Goal: Information Seeking & Learning: Understand process/instructions

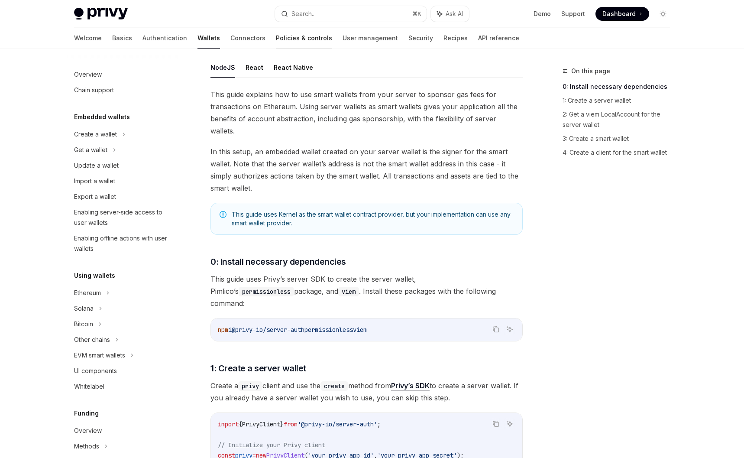
scroll to position [291, 0]
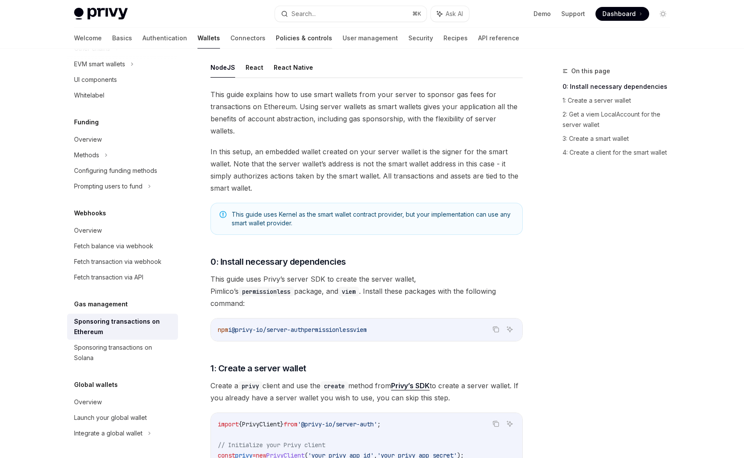
click at [276, 34] on link "Policies & controls" at bounding box center [304, 38] width 56 height 21
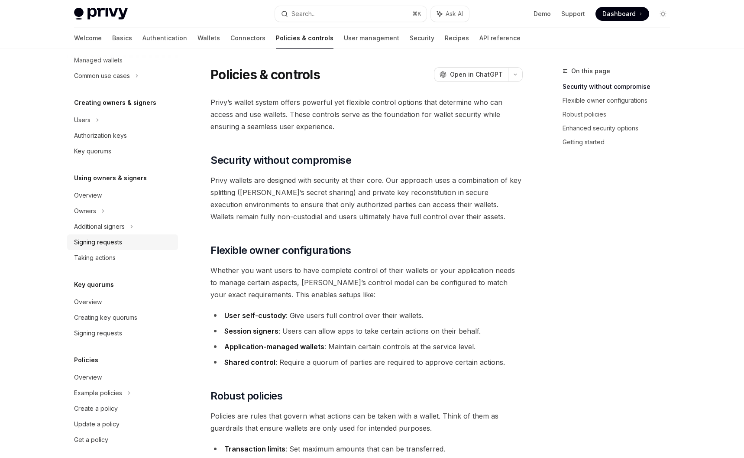
scroll to position [144, 0]
click at [99, 378] on div "Overview" at bounding box center [88, 378] width 28 height 10
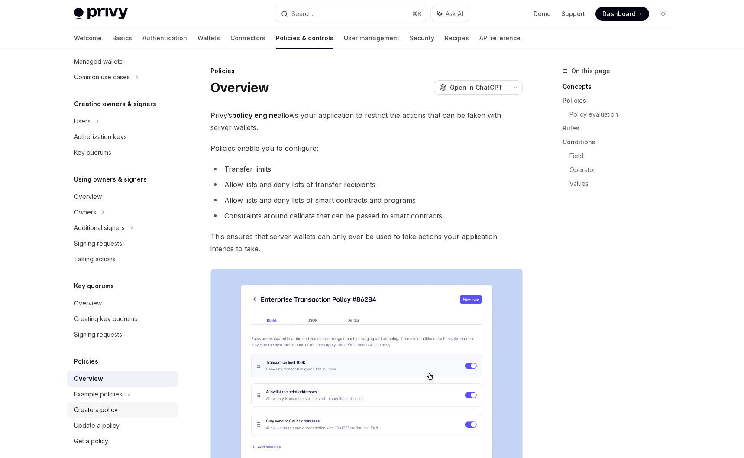
click at [111, 405] on div "Create a policy" at bounding box center [96, 409] width 44 height 10
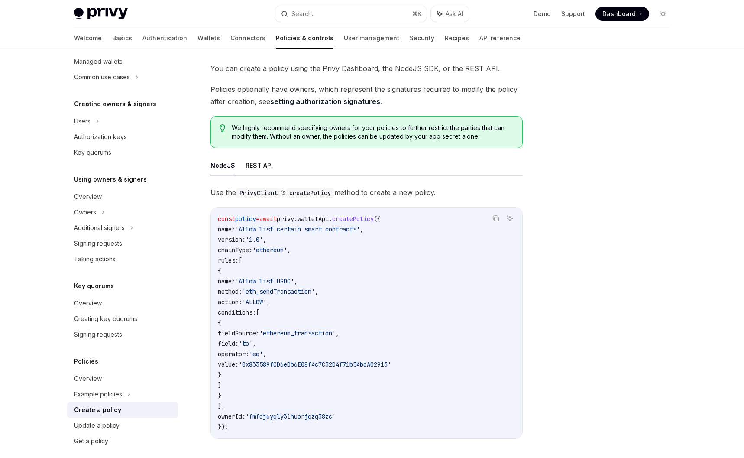
scroll to position [64, 0]
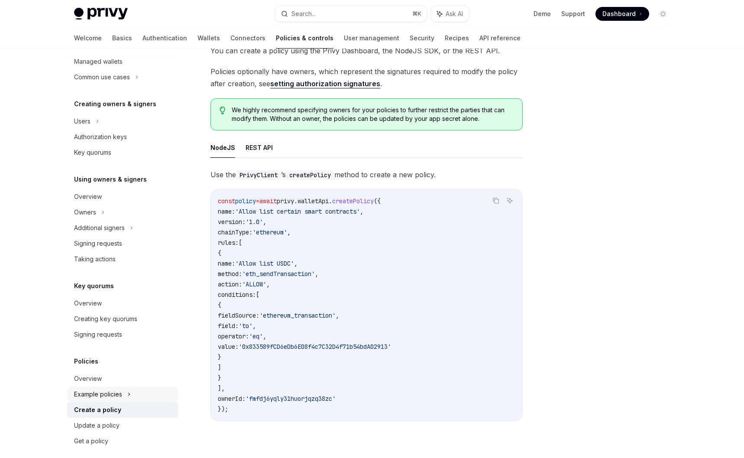
click at [104, 51] on div "Example policies" at bounding box center [111, 46] width 75 height 10
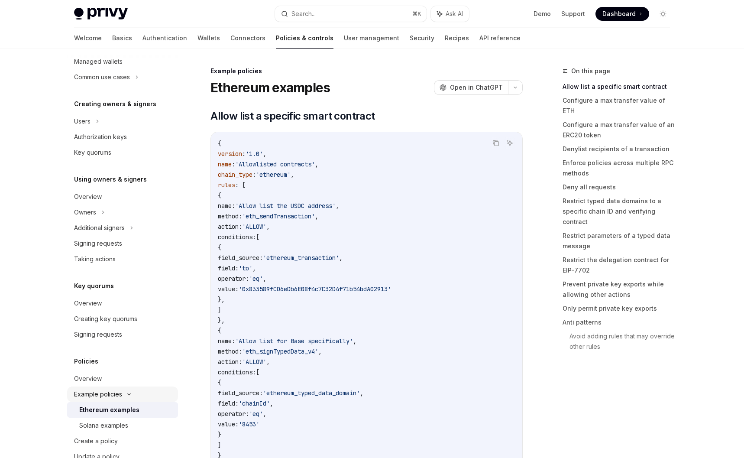
scroll to position [155, 0]
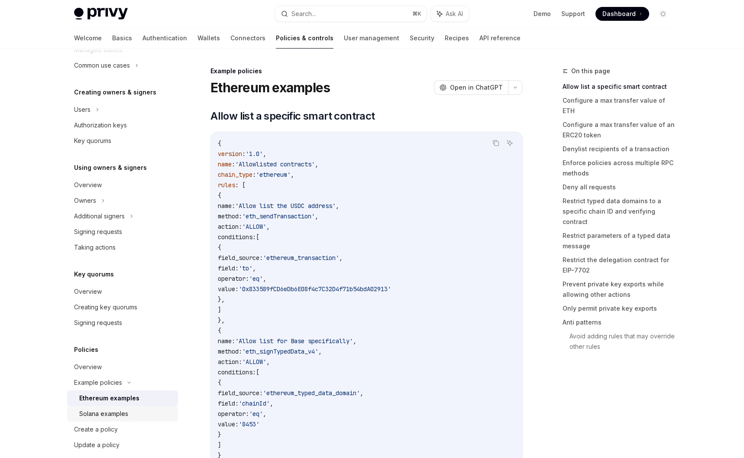
click at [124, 409] on div "Solana examples" at bounding box center [103, 413] width 49 height 10
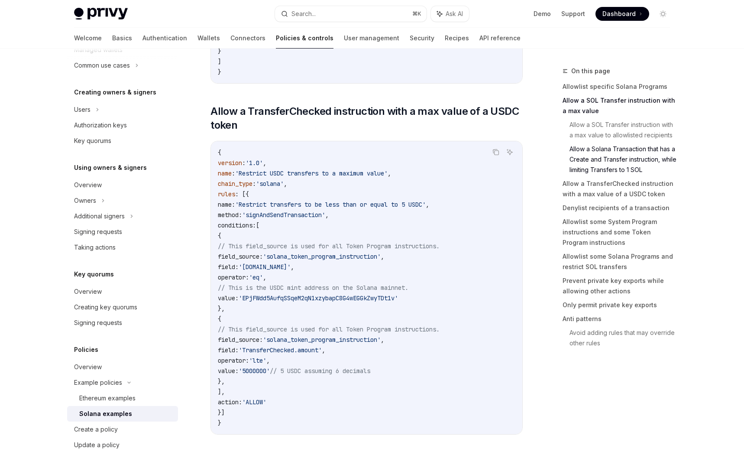
scroll to position [1287, 0]
click at [479, 39] on link "API reference" at bounding box center [499, 38] width 41 height 21
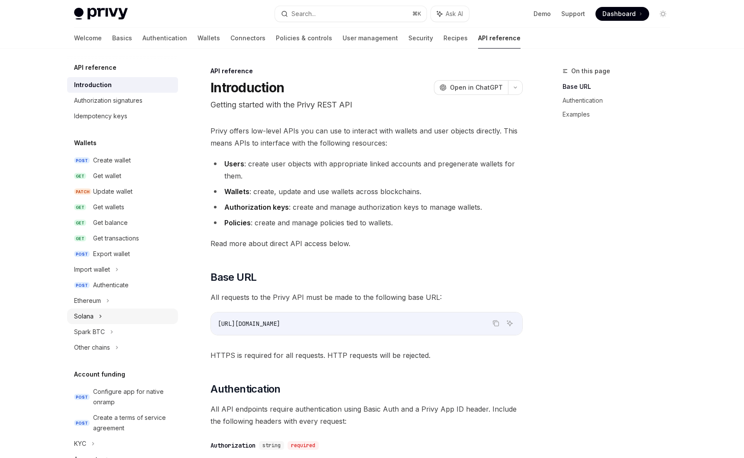
click at [102, 310] on div "Solana" at bounding box center [122, 316] width 111 height 16
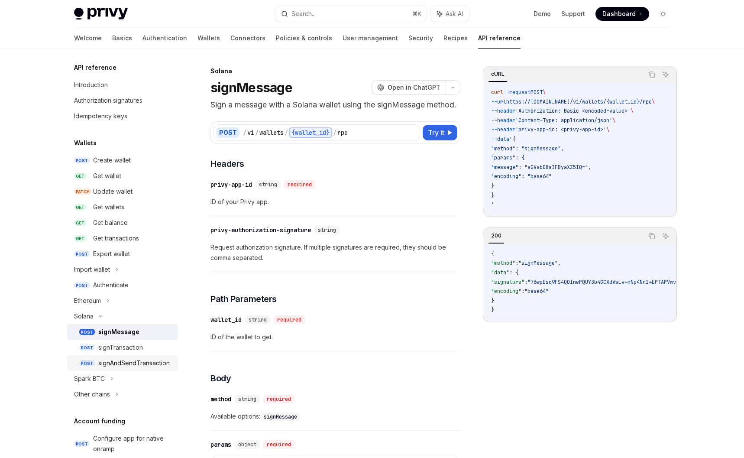
click at [125, 358] on div "signAndSendTransaction" at bounding box center [133, 363] width 71 height 10
type textarea "*"
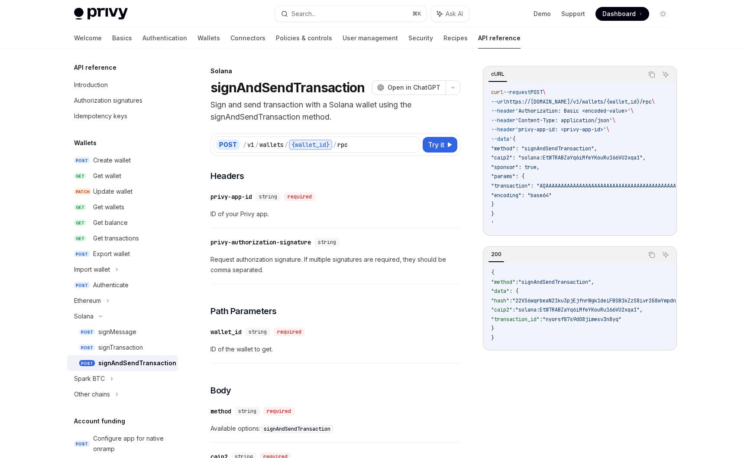
click at [513, 233] on div "curl --request POST \ --url https://api.privy.io/v1/wallets/{wallet_id}/rpc \ -…" at bounding box center [579, 158] width 191 height 152
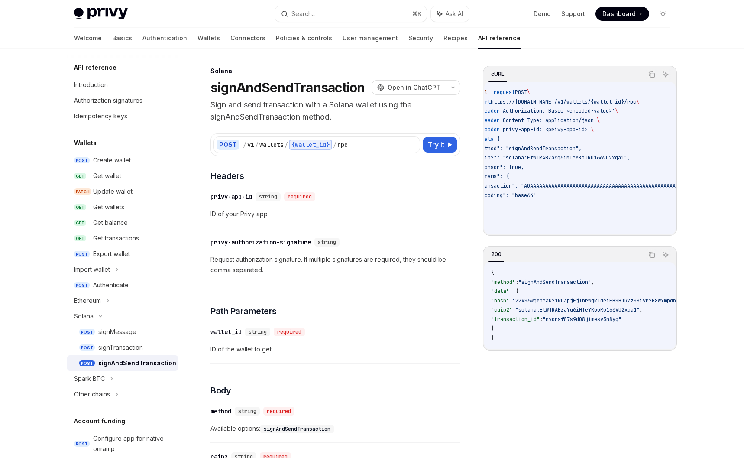
scroll to position [0, 15]
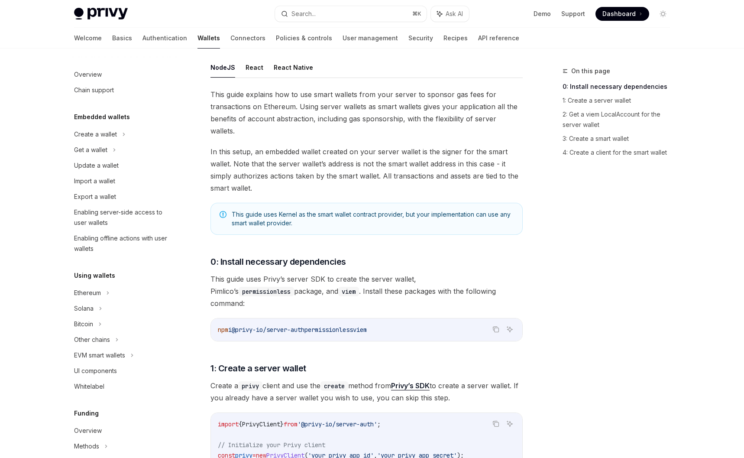
scroll to position [291, 0]
